Goal: Register for event/course

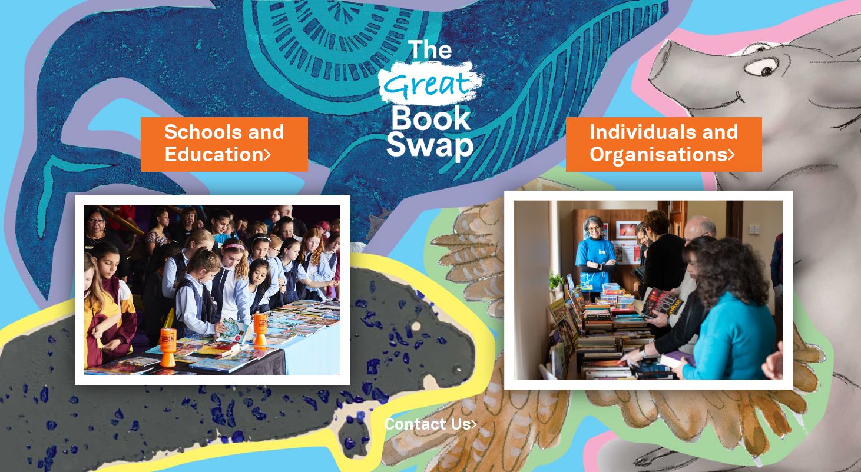
click at [672, 246] on img at bounding box center [648, 290] width 289 height 199
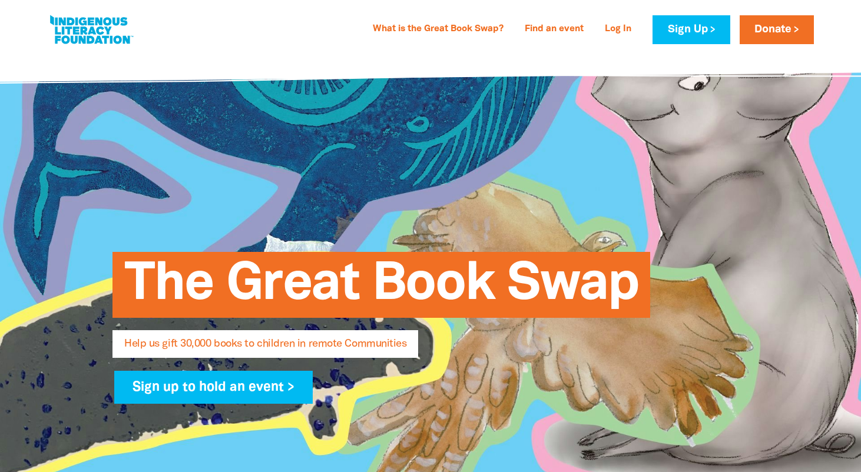
select select "AU"
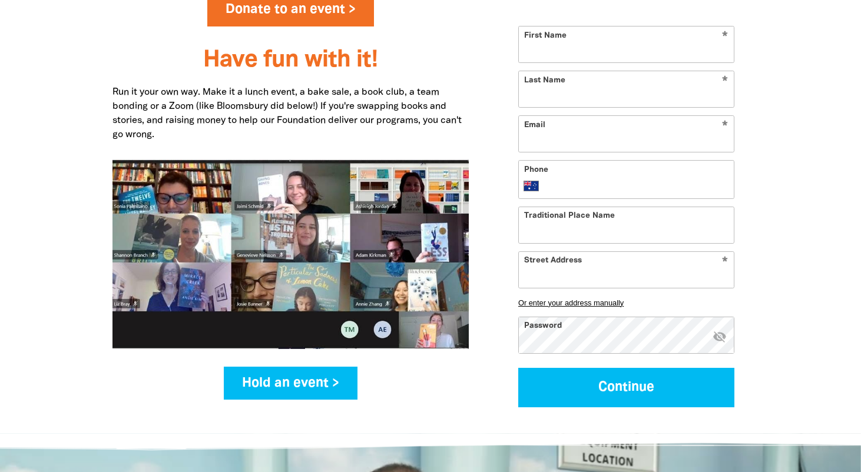
scroll to position [1467, 0]
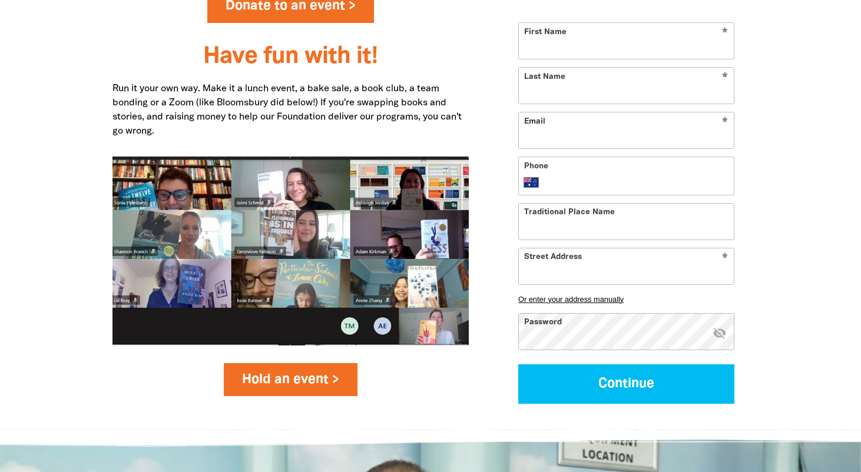
click at [297, 363] on link "Hold an event >" at bounding box center [291, 379] width 134 height 33
select select "AU"
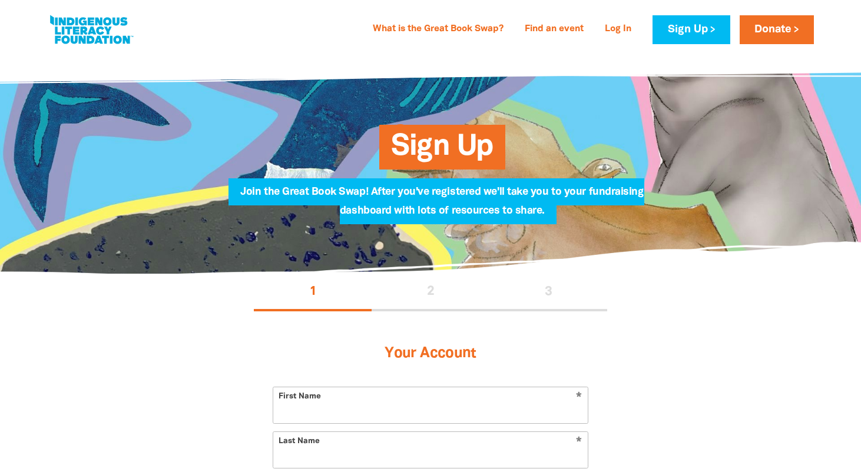
select select "AU"
